Goal: Transaction & Acquisition: Register for event/course

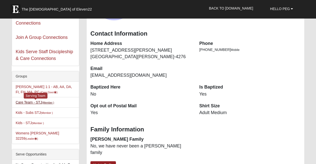
scroll to position [55, 0]
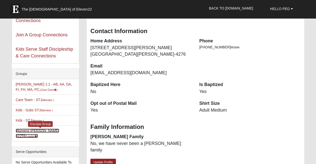
click at [25, 131] on link "Womens LeBel 32259 (Leader )" at bounding box center [38, 132] width 44 height 9
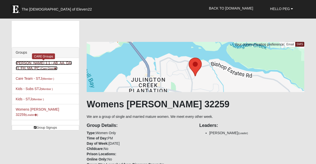
click at [23, 67] on link "Peg LeBel 1:1 - AB, AA, DA, FI, FH, MA, PC, (Care Giver )" at bounding box center [44, 65] width 57 height 9
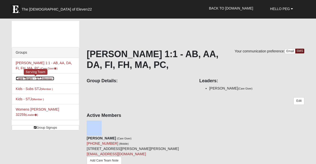
click at [23, 78] on link "Care Team - STJ (Member )" at bounding box center [35, 78] width 39 height 4
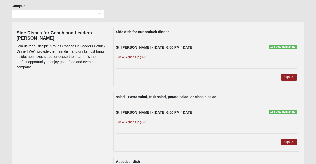
scroll to position [41, 0]
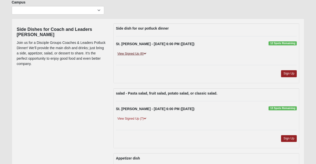
click at [125, 55] on link "View Signed Up (8)" at bounding box center [132, 53] width 32 height 5
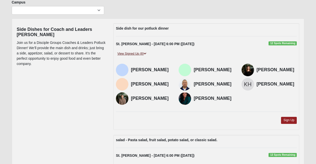
click at [125, 55] on link "View Signed Up (8)" at bounding box center [132, 53] width 32 height 5
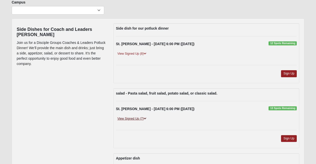
click at [131, 119] on link "View Signed Up (7)" at bounding box center [132, 118] width 32 height 5
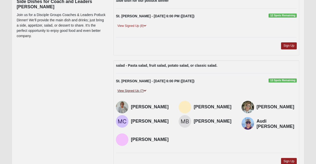
scroll to position [70, 0]
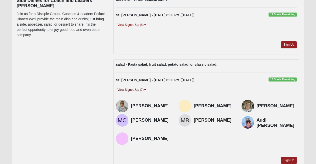
click at [135, 91] on link "View Signed Up (7)" at bounding box center [132, 89] width 32 height 5
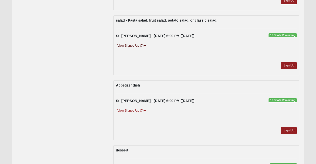
scroll to position [115, 0]
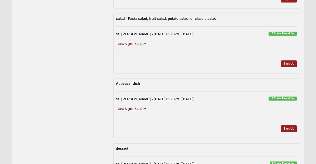
click at [126, 110] on link "View Signed Up (7)" at bounding box center [132, 108] width 32 height 5
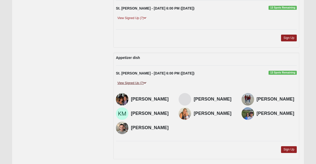
scroll to position [142, 0]
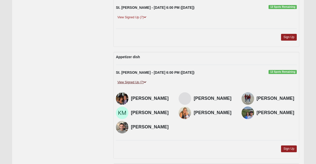
click at [131, 81] on link "View Signed Up (7)" at bounding box center [132, 82] width 32 height 5
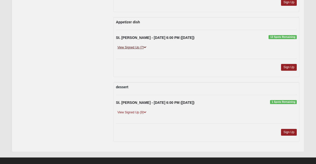
scroll to position [183, 0]
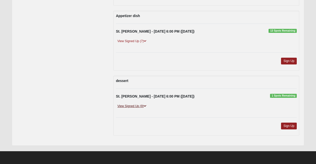
click at [133, 105] on link "View Signed Up (9)" at bounding box center [132, 105] width 32 height 5
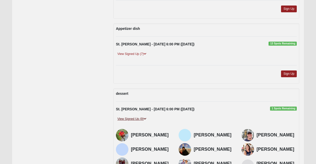
scroll to position [170, 0]
click at [132, 118] on link "View Signed Up (9)" at bounding box center [132, 118] width 32 height 5
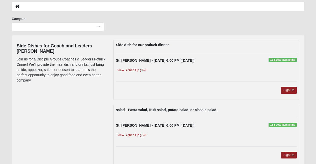
scroll to position [0, 0]
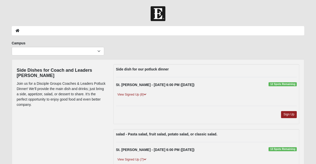
click at [47, 29] on ol at bounding box center [158, 30] width 293 height 9
click at [100, 50] on select "Arlington Baymeadows College Park Orlando (Coming Soon) Eleven22 Online Fleming…" at bounding box center [58, 51] width 93 height 9
select select "11"
click at [12, 47] on select "Arlington Baymeadows College Park Orlando (Coming Soon) Eleven22 Online Fleming…" at bounding box center [58, 51] width 93 height 9
click at [290, 114] on link "Sign Up" at bounding box center [289, 114] width 16 height 7
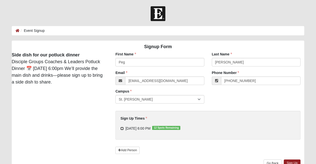
click at [123, 128] on input "[DATE] 6:00 PM 12 Spots Remaining" at bounding box center [122, 128] width 3 height 3
checkbox input "true"
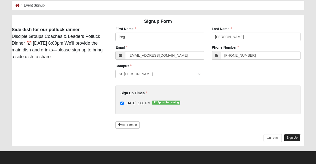
click at [289, 137] on link "Sign Up" at bounding box center [292, 137] width 17 height 7
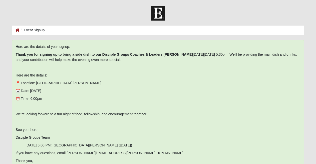
scroll to position [0, 0]
